Goal: Task Accomplishment & Management: Use online tool/utility

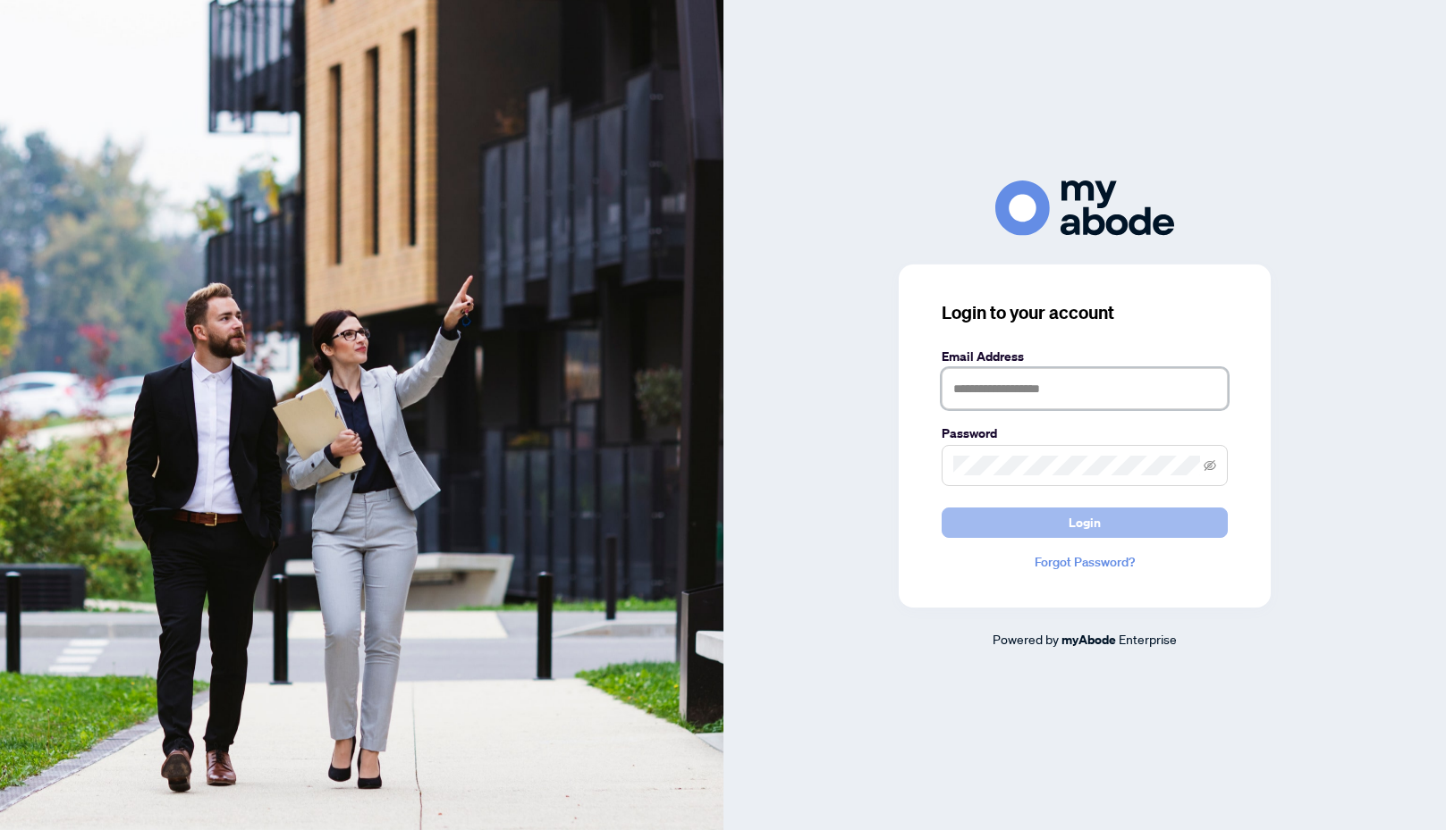
type input "**********"
click at [1150, 521] on button "Login" at bounding box center [1084, 523] width 286 height 30
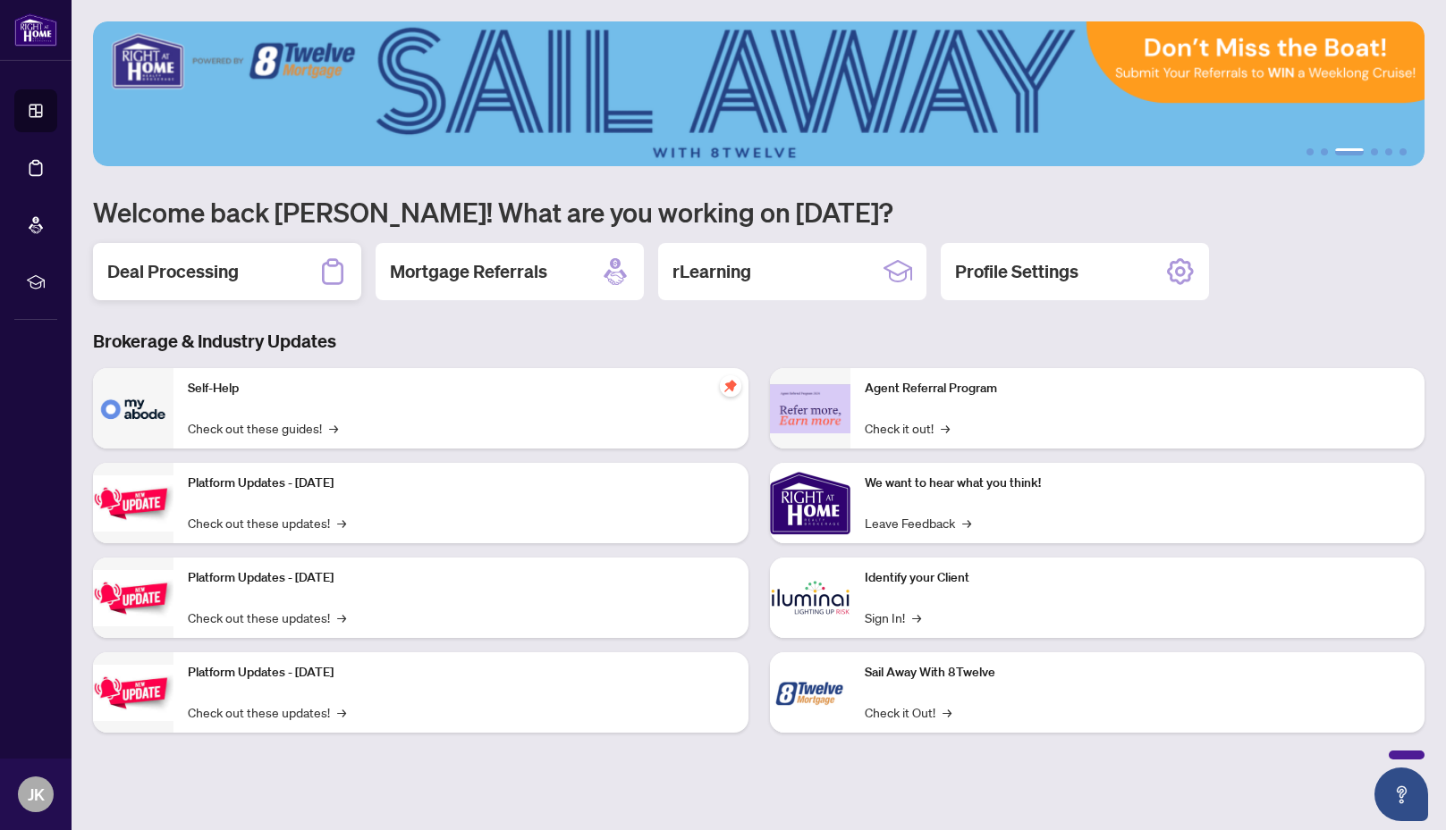
click at [274, 290] on div "Deal Processing" at bounding box center [227, 271] width 268 height 57
